Goal: Task Accomplishment & Management: Use online tool/utility

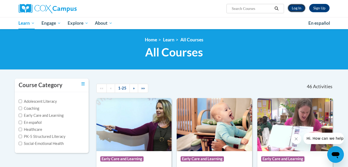
click at [293, 8] on link "Log In" at bounding box center [297, 8] width 18 height 8
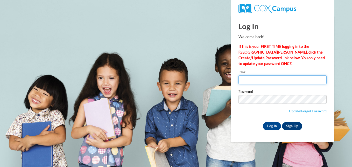
click at [280, 77] on input "Email" at bounding box center [283, 79] width 88 height 9
type input "Charondalanier@yahoo.com"
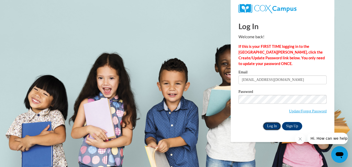
click at [275, 124] on input "Log In" at bounding box center [272, 126] width 18 height 8
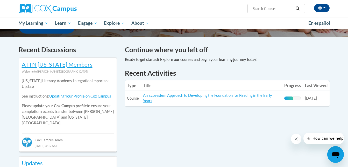
scroll to position [159, 0]
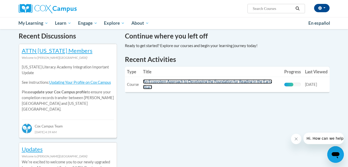
click at [221, 82] on link "An Ecosystem Approach to Developing the Foundation for Reading in the Early Yea…" at bounding box center [207, 84] width 129 height 10
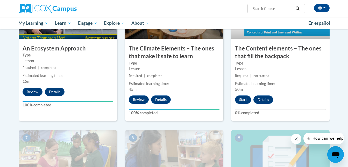
scroll to position [308, 0]
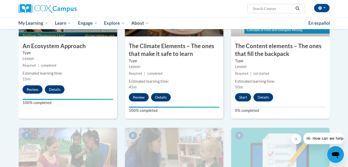
click at [35, 109] on div "4 An Ecosystem Approach Type Lesson Required | completed Estimated learning tim…" at bounding box center [68, 51] width 99 height 134
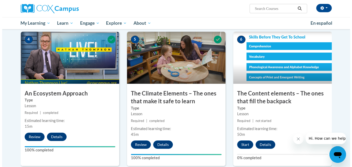
scroll to position [260, 0]
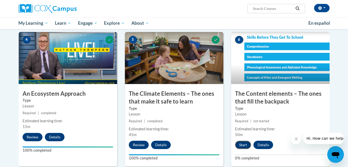
click at [245, 144] on button "Start" at bounding box center [243, 144] width 16 height 8
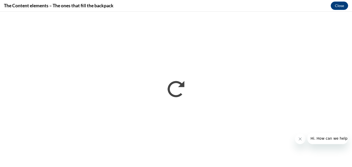
scroll to position [0, 0]
